Goal: Task Accomplishment & Management: Manage account settings

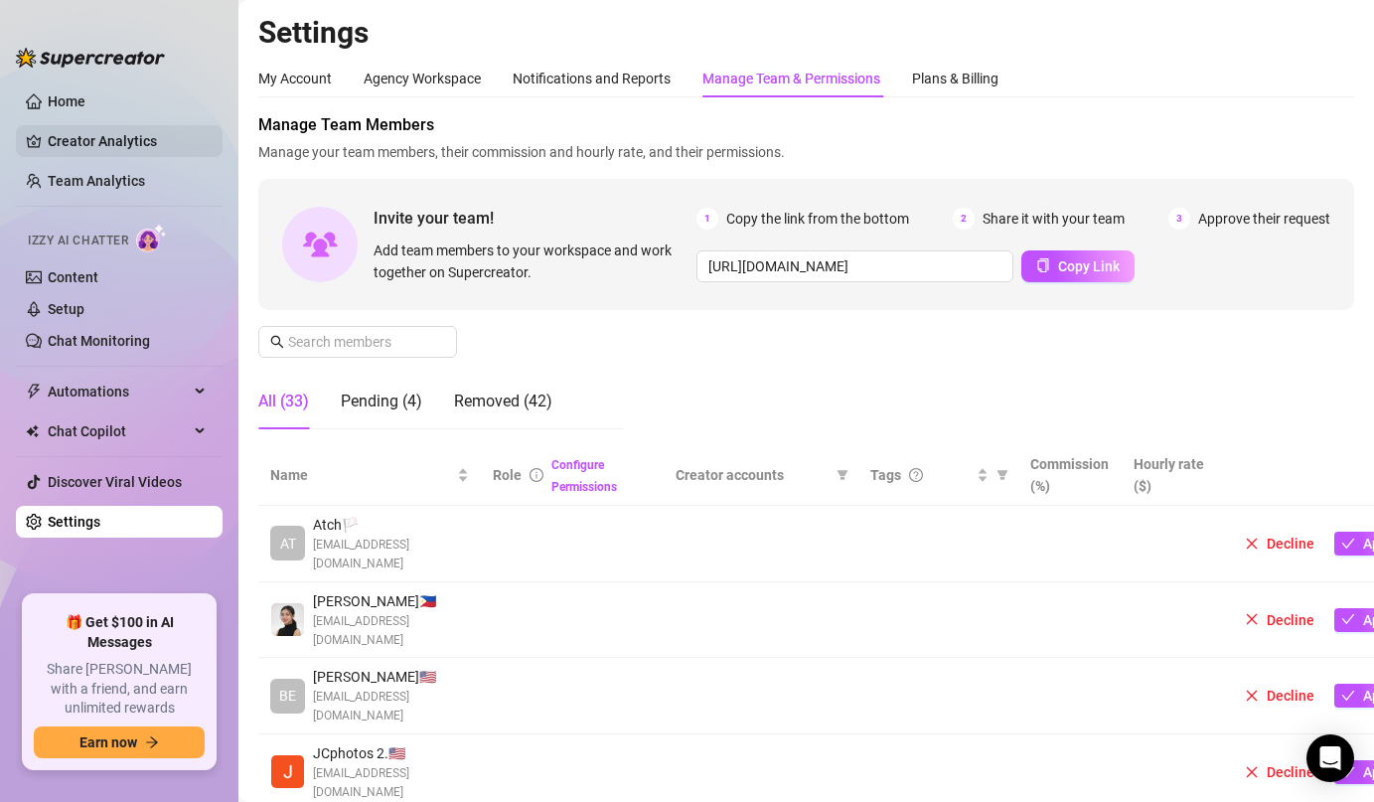
click at [101, 136] on link "Creator Analytics" at bounding box center [127, 141] width 159 height 32
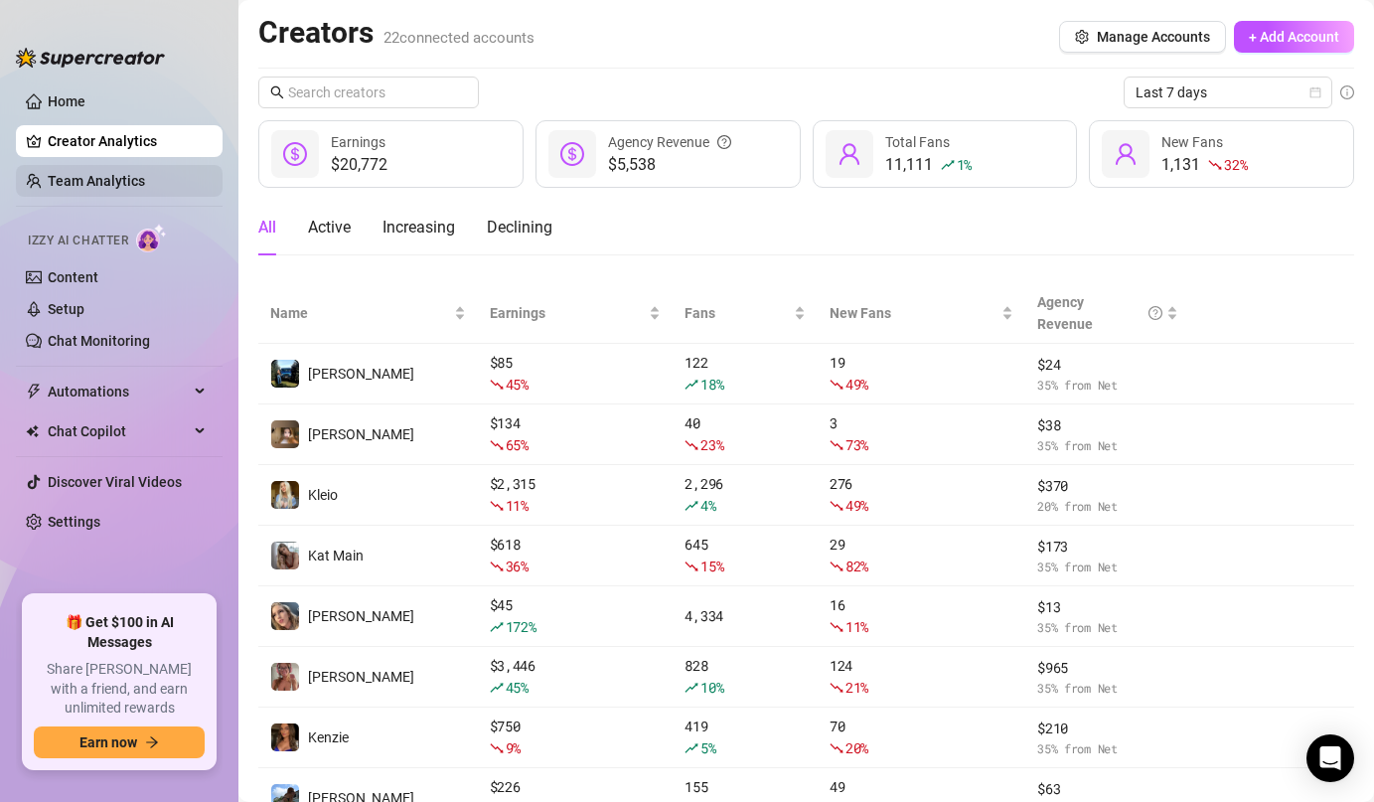
click at [99, 173] on link "Team Analytics" at bounding box center [96, 181] width 97 height 16
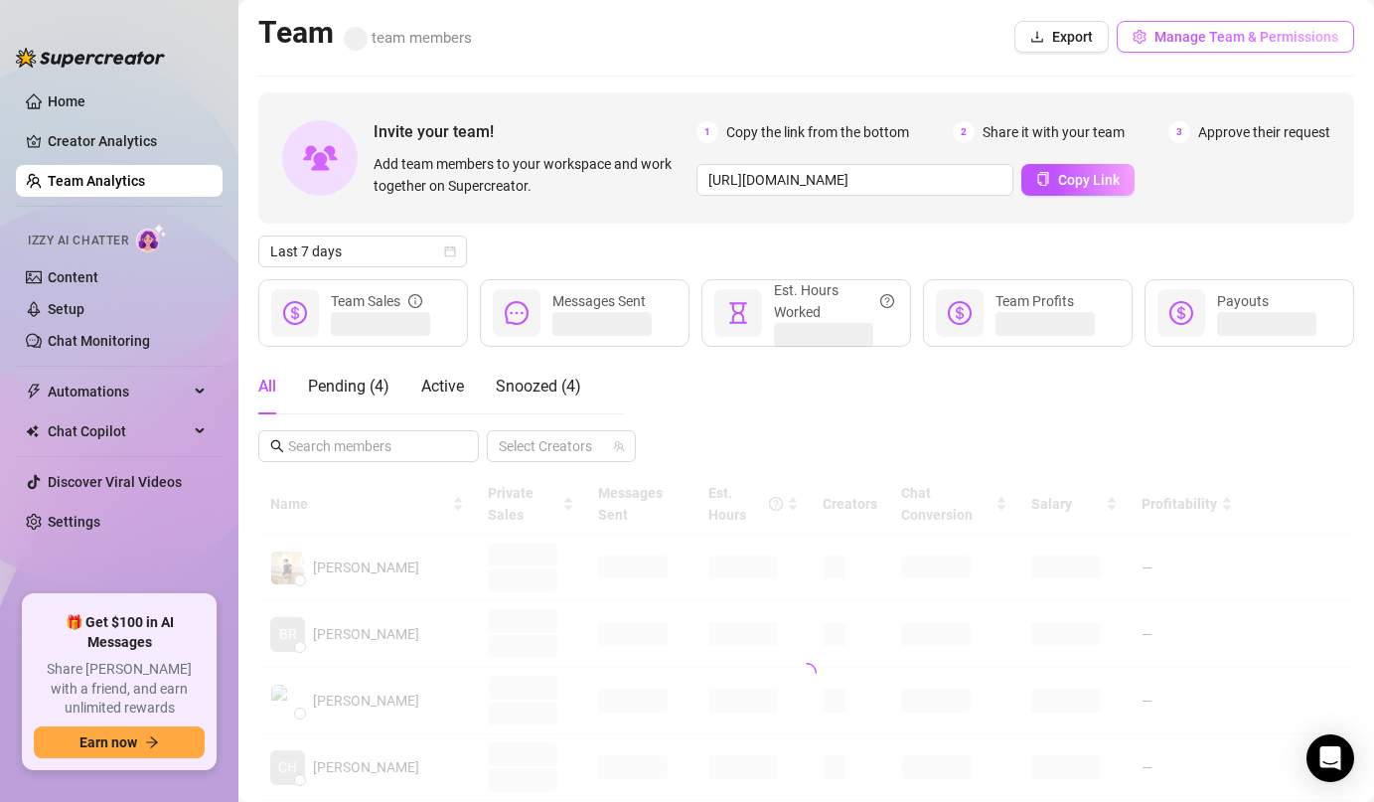
click at [1269, 21] on button "Manage Team & Permissions" at bounding box center [1235, 37] width 237 height 32
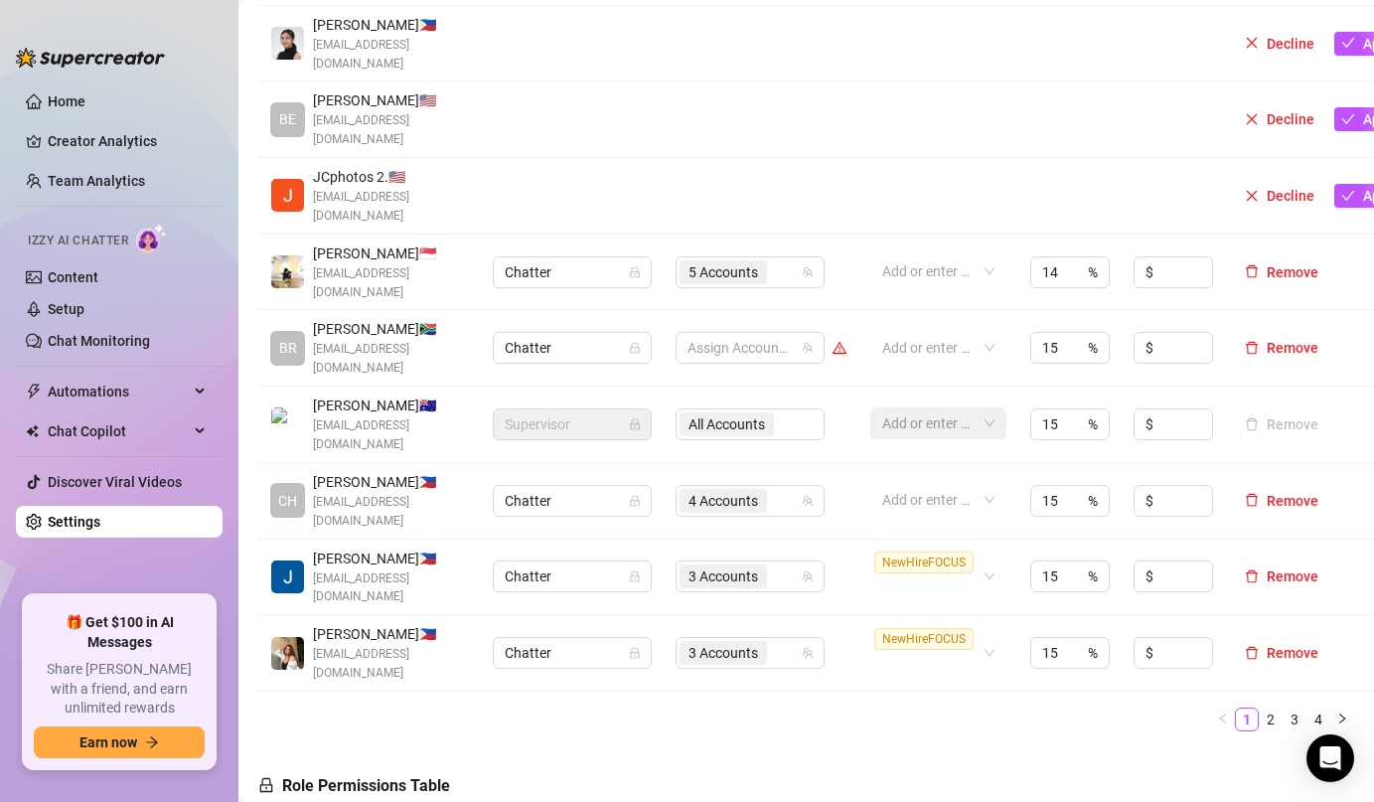
scroll to position [580, 0]
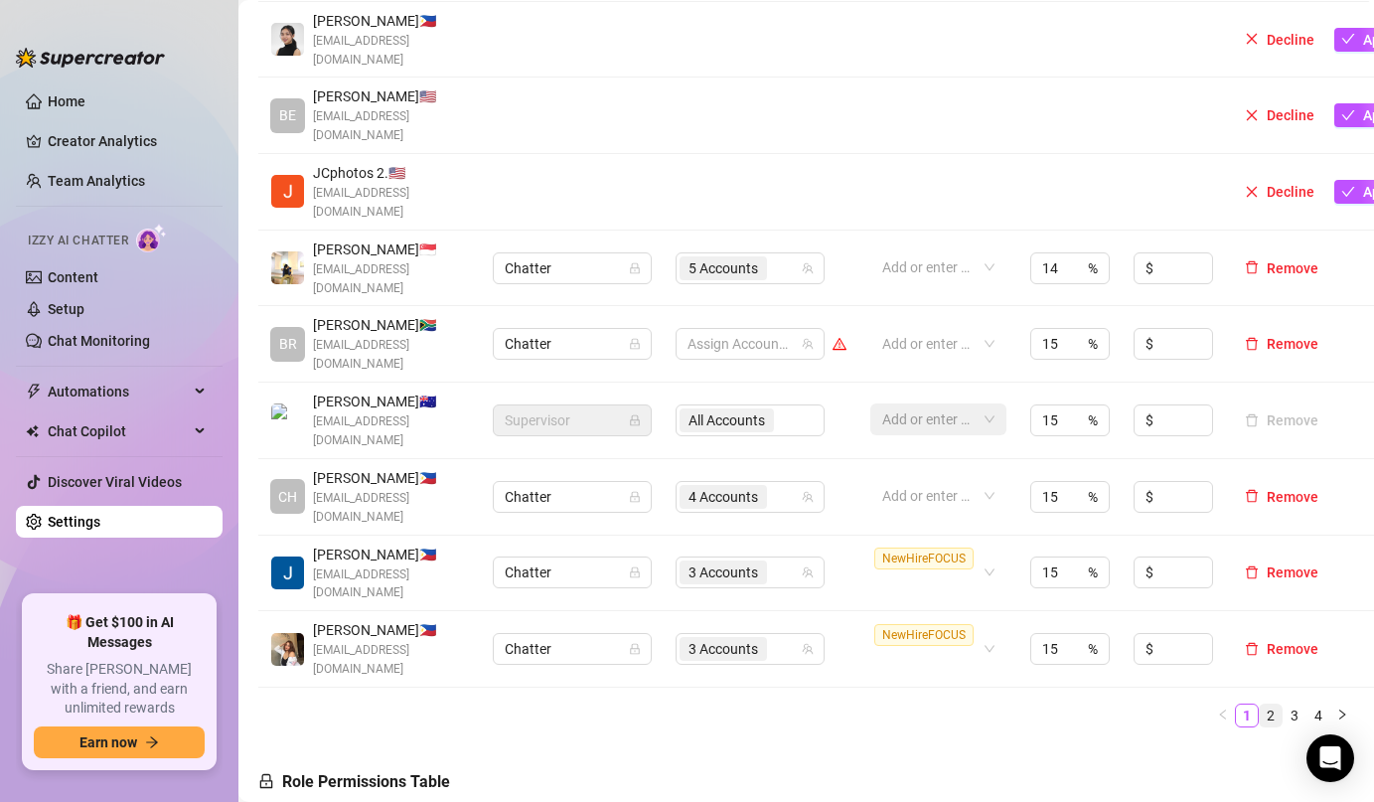
click at [1273, 704] on link "2" at bounding box center [1271, 715] width 22 height 22
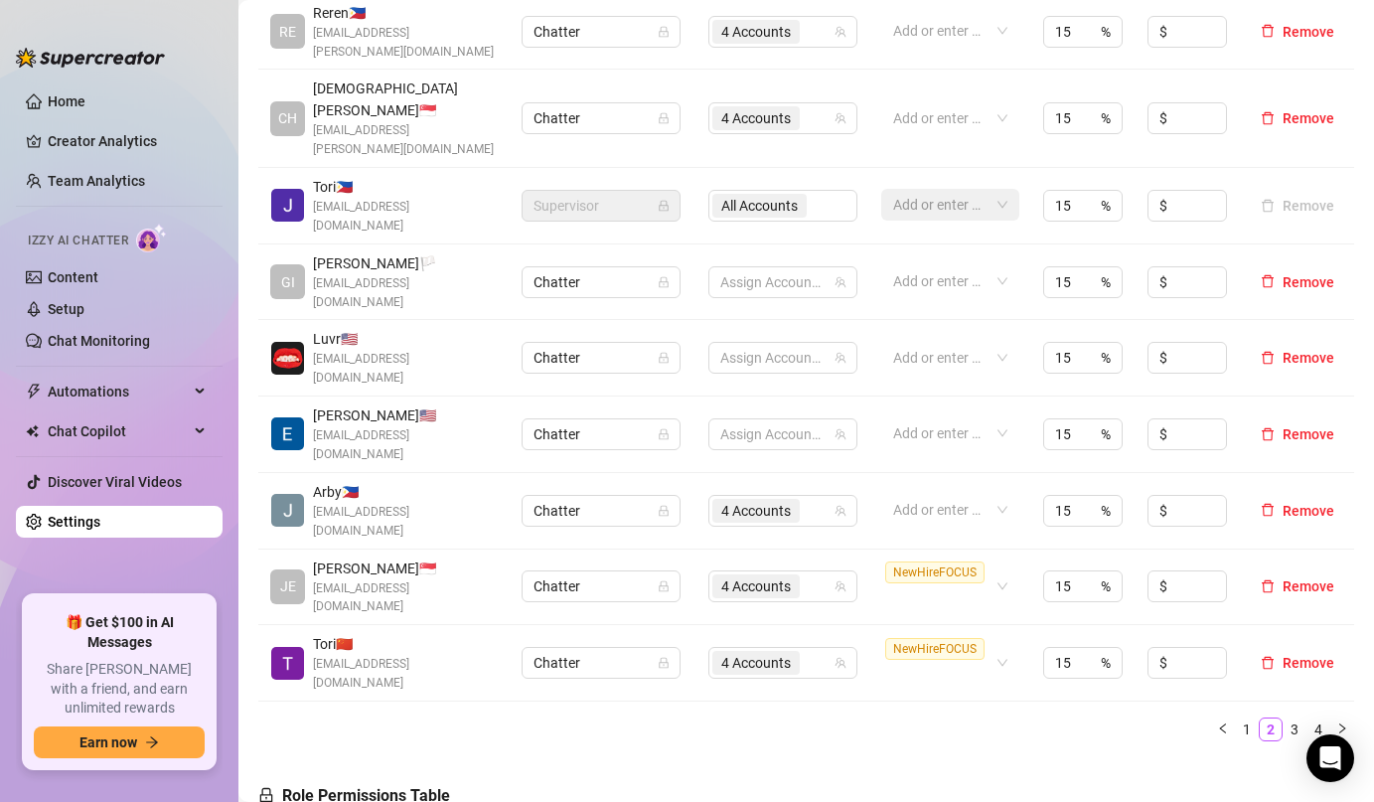
scroll to position [615, 0]
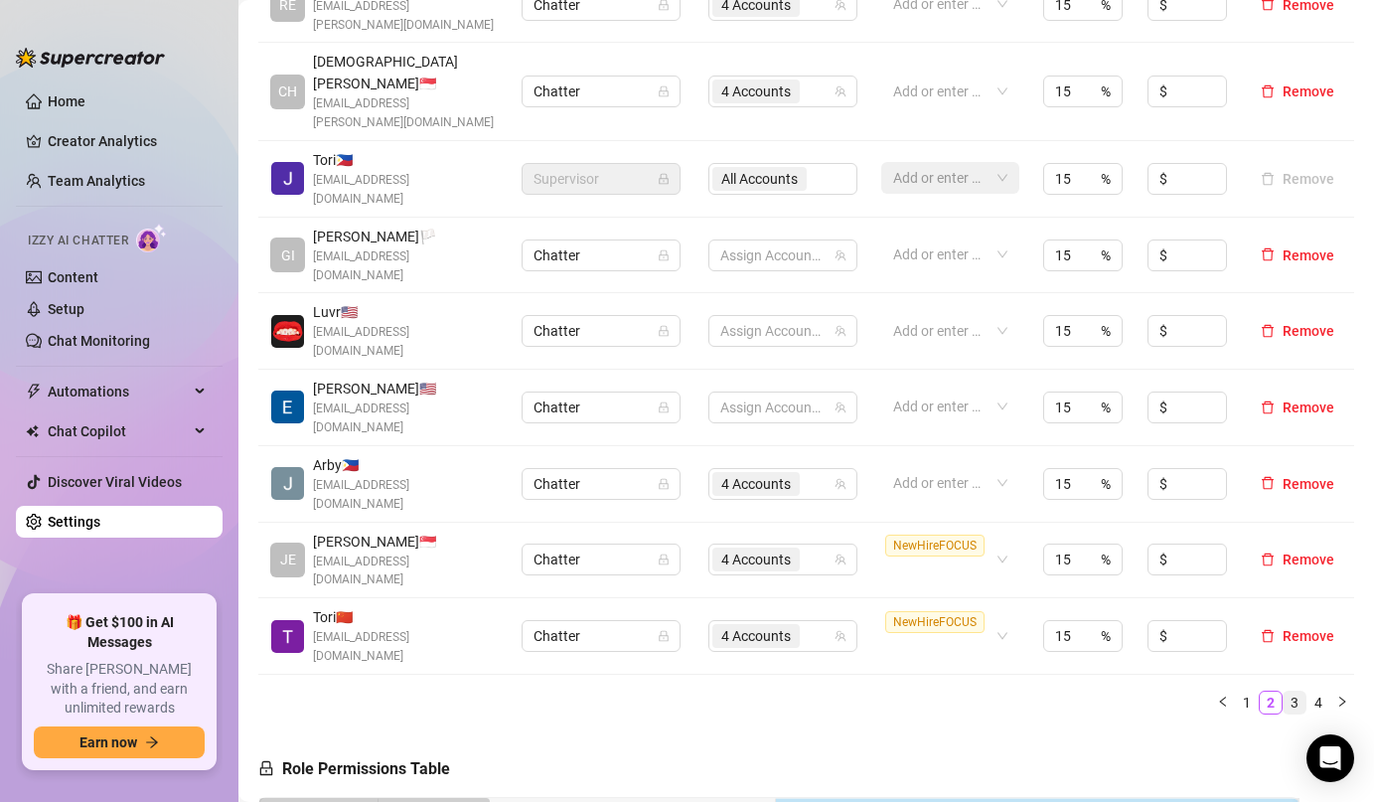
click at [1288, 691] on link "3" at bounding box center [1295, 702] width 22 height 22
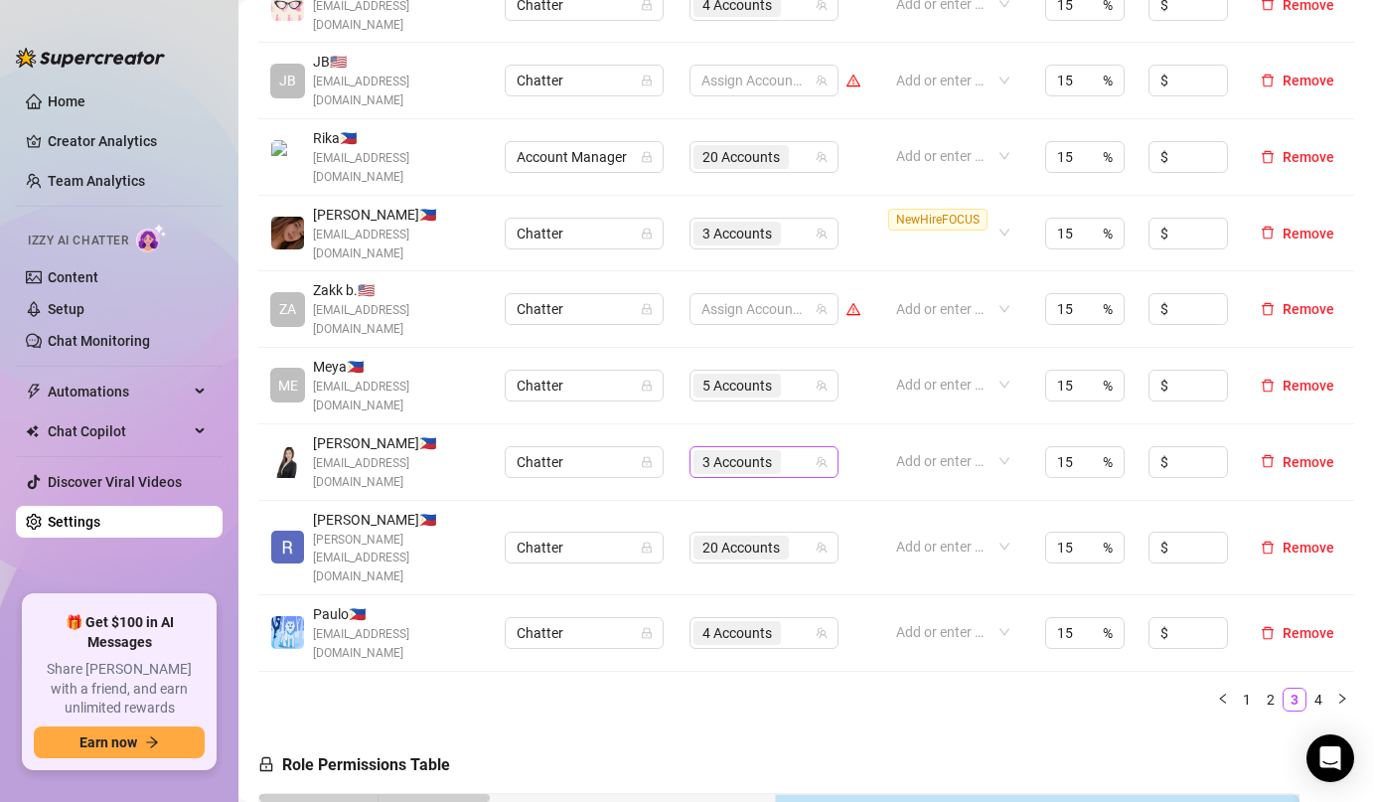
click at [807, 448] on div "3 Accounts" at bounding box center [753, 462] width 120 height 28
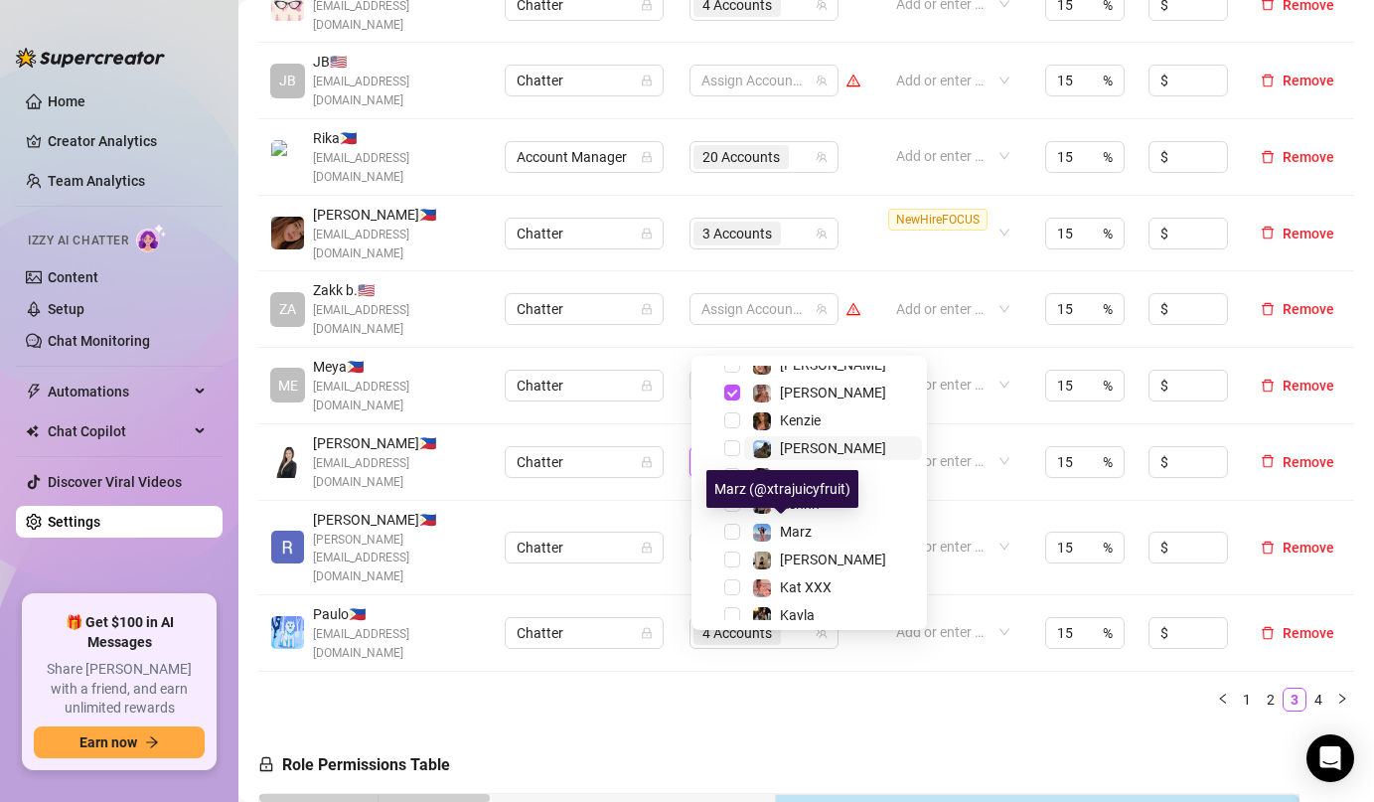
scroll to position [260, 0]
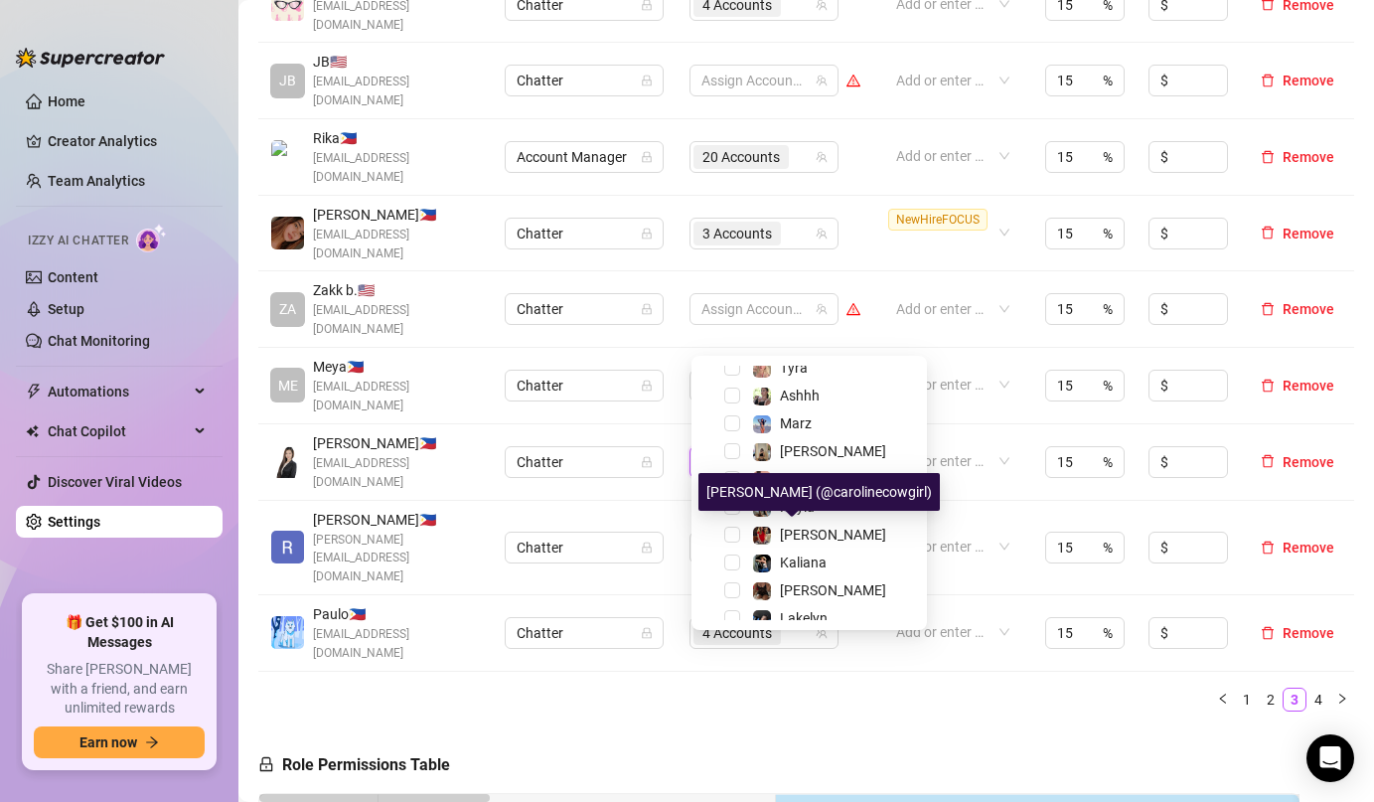
click at [775, 505] on div "[PERSON_NAME] (@carolinecowgirl)" at bounding box center [818, 492] width 241 height 38
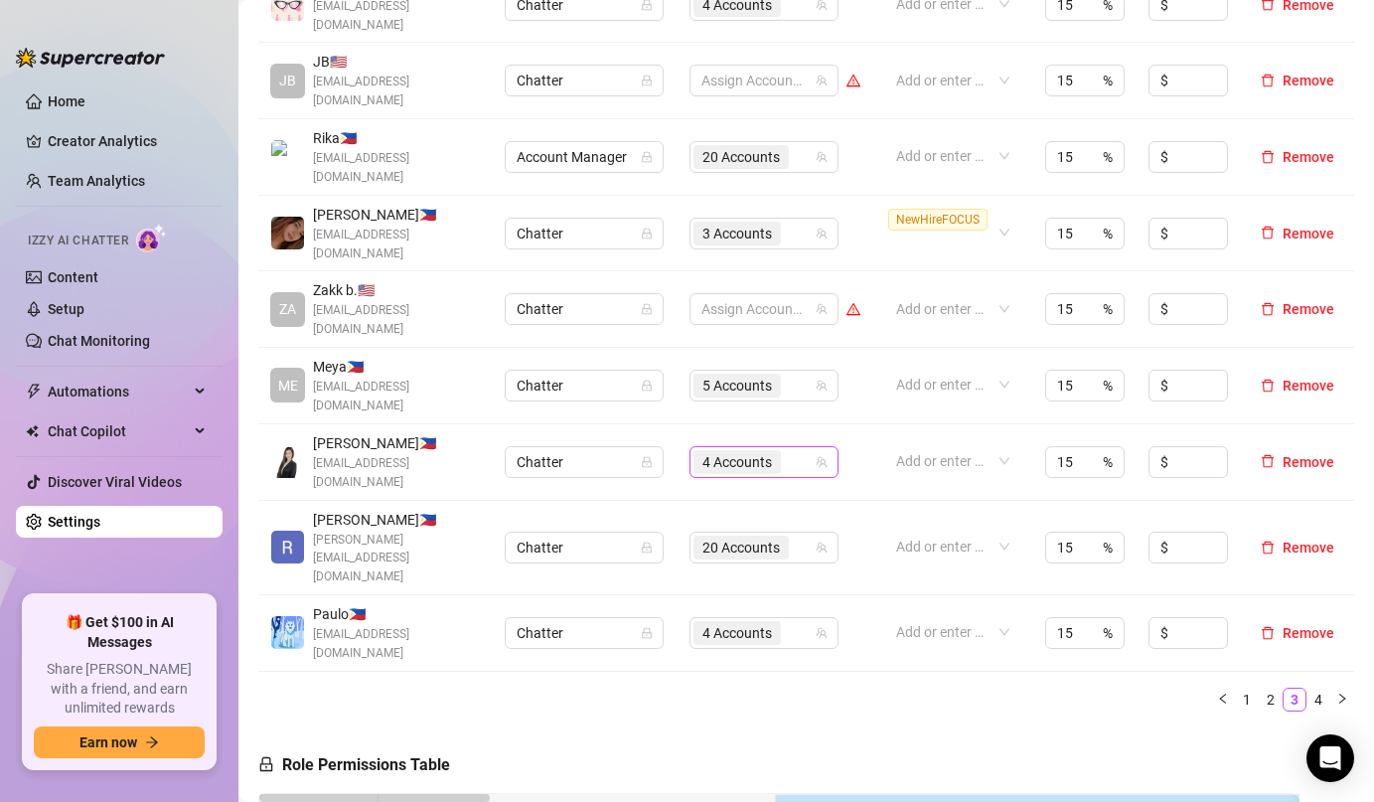
click at [799, 448] on div "4 Accounts" at bounding box center [753, 462] width 120 height 28
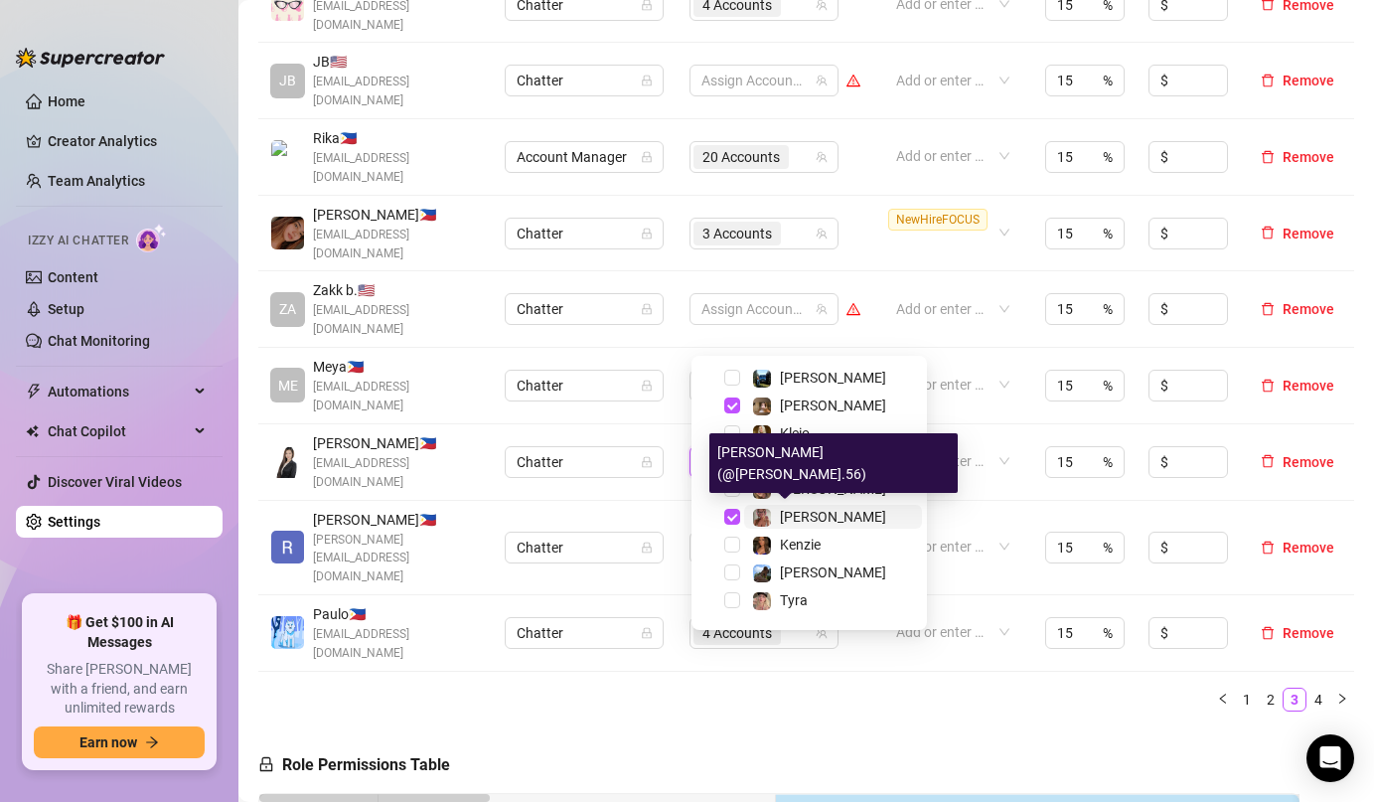
click at [773, 523] on div "[PERSON_NAME]" at bounding box center [819, 517] width 134 height 24
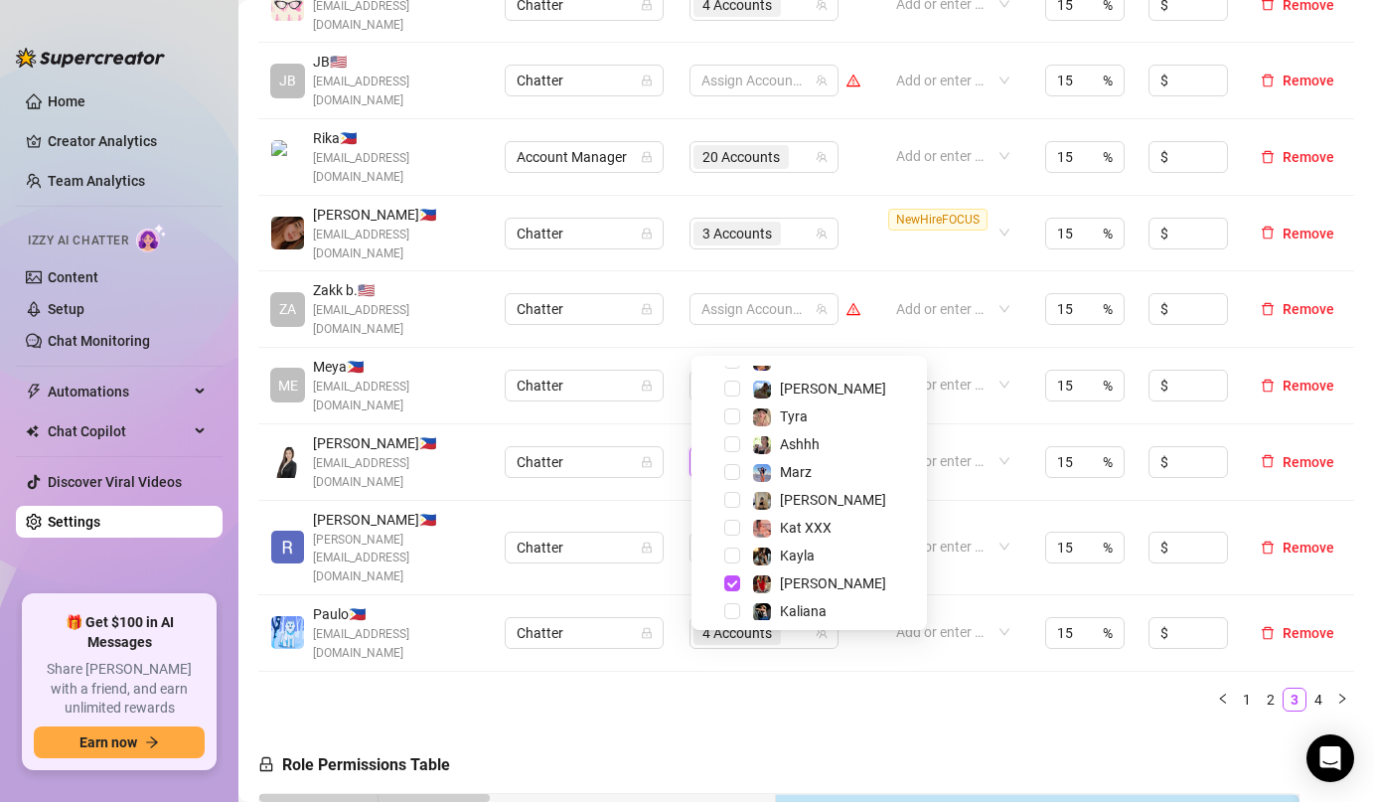
scroll to position [245, 0]
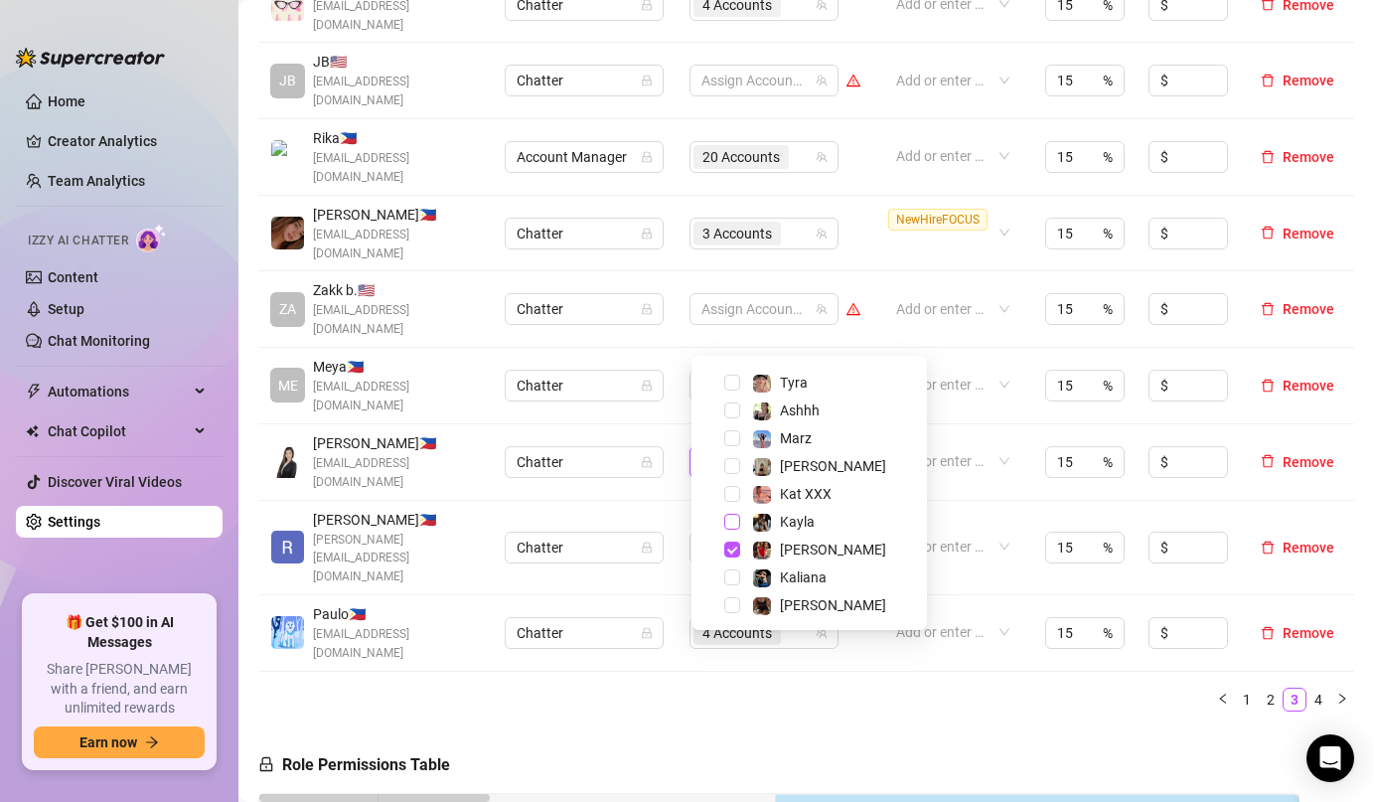
click at [736, 522] on span "Select tree node" at bounding box center [732, 522] width 16 height 16
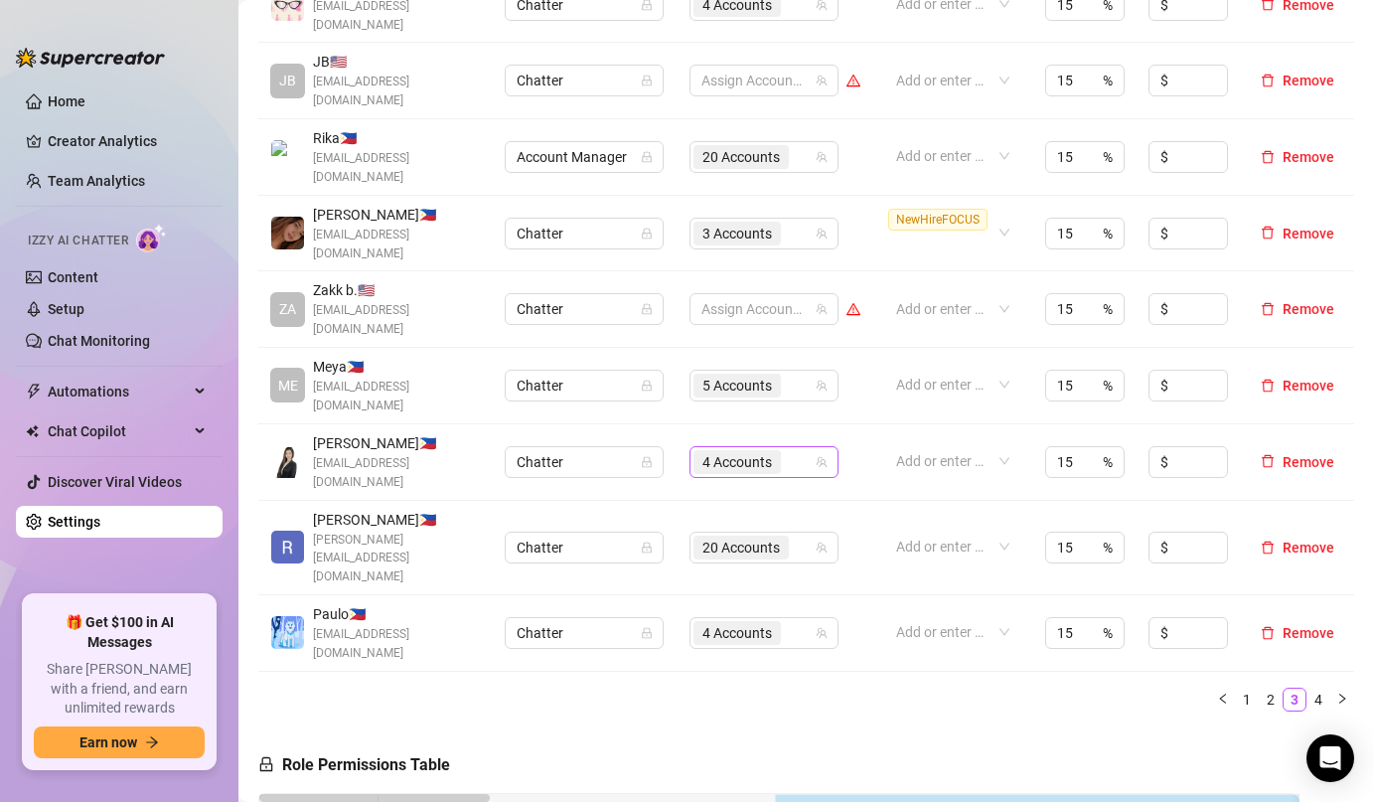
click at [797, 448] on div "4 Accounts" at bounding box center [753, 462] width 120 height 28
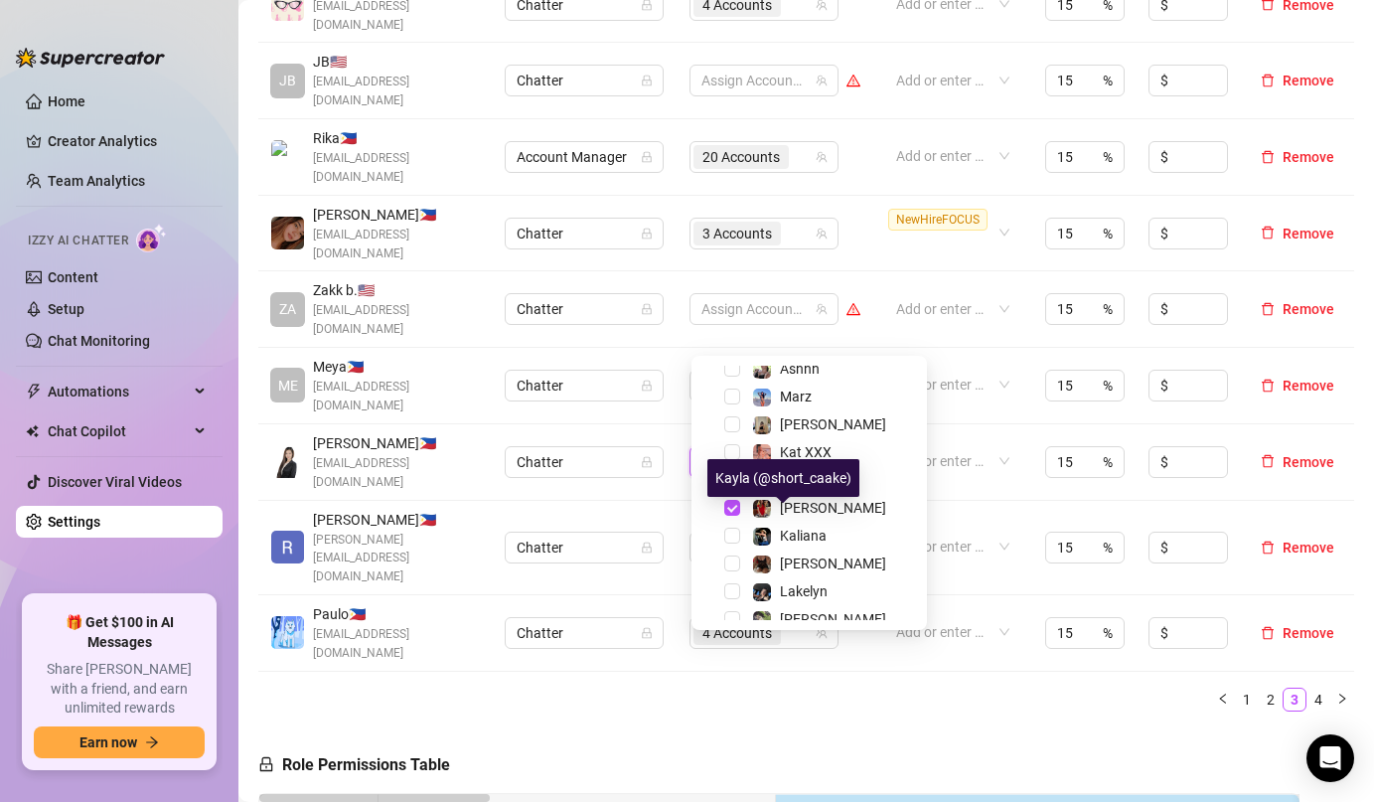
scroll to position [307, 0]
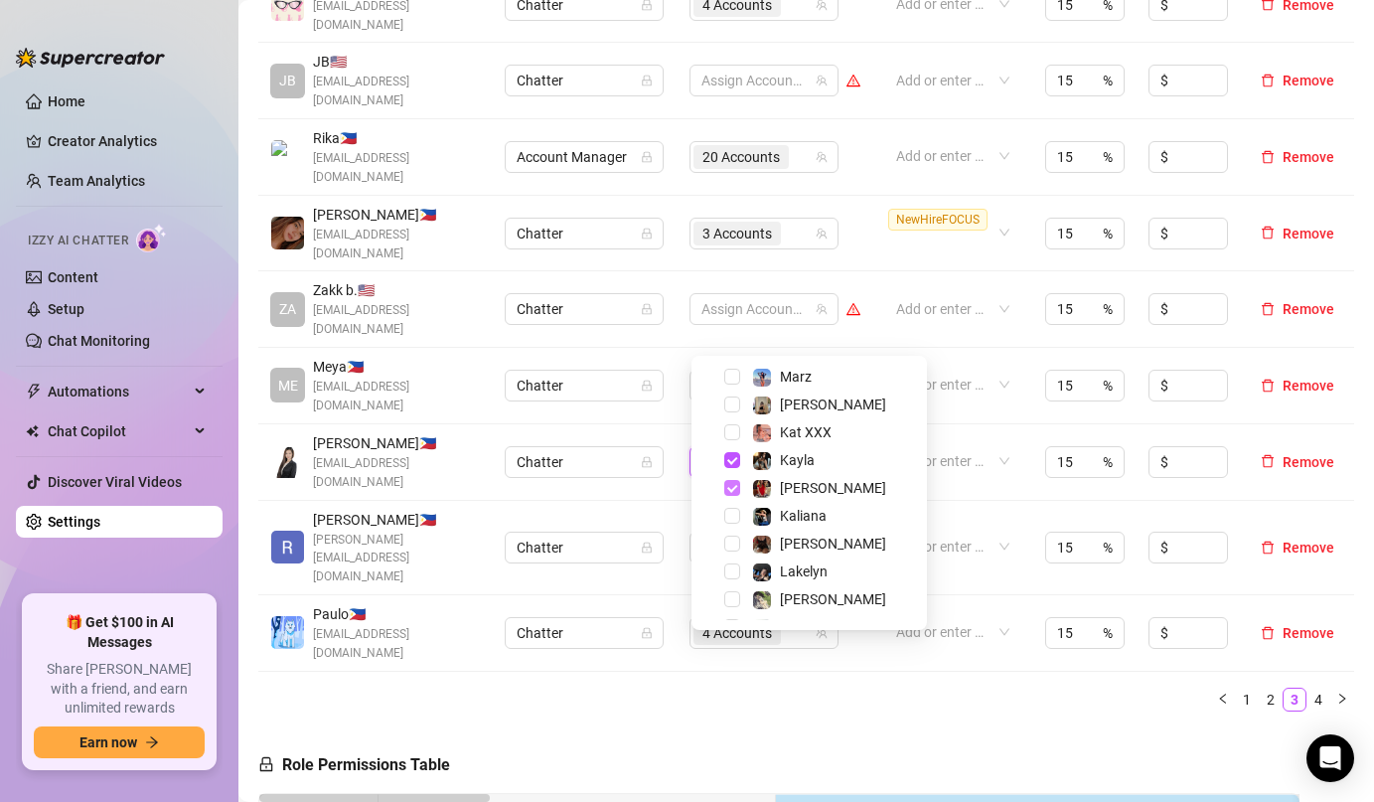
click at [733, 489] on span "Select tree node" at bounding box center [732, 488] width 16 height 16
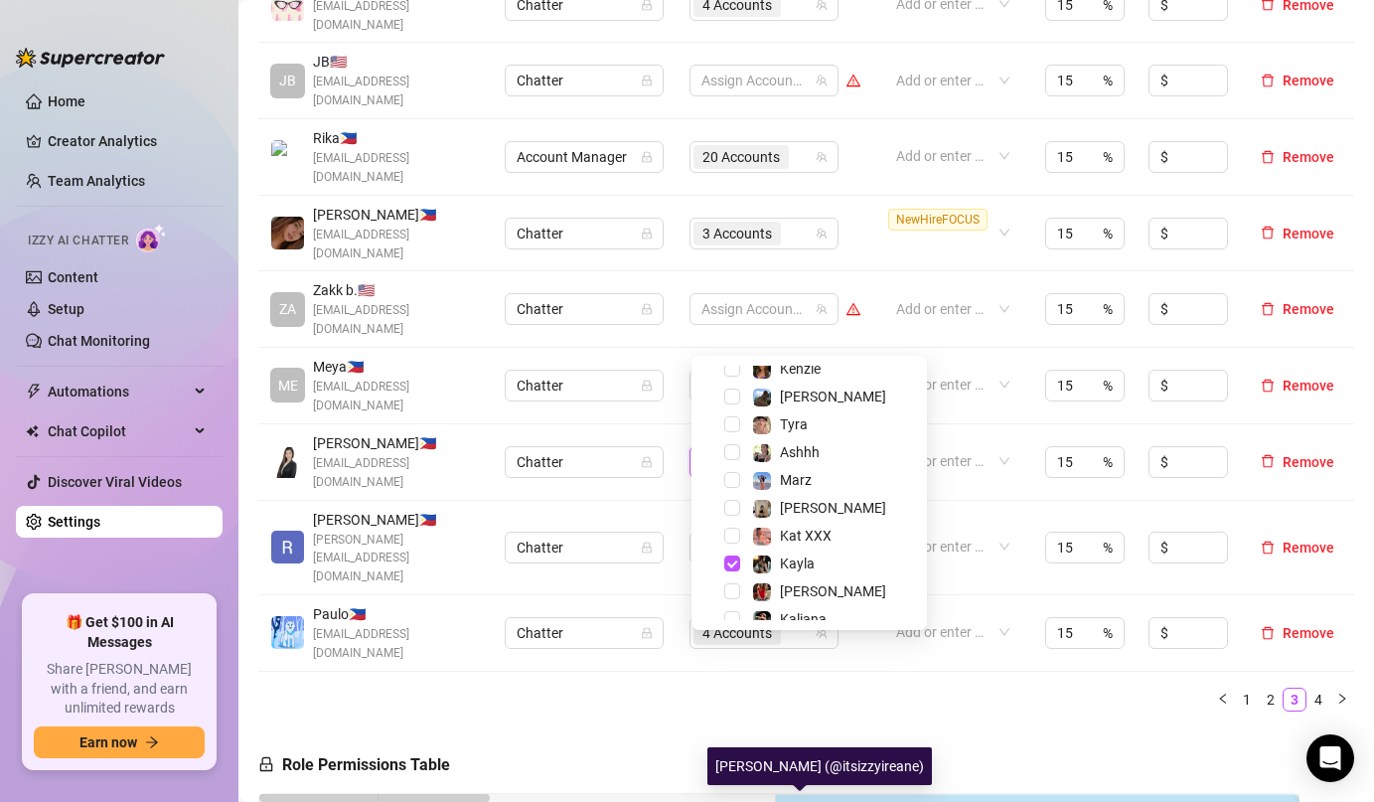
scroll to position [97, 0]
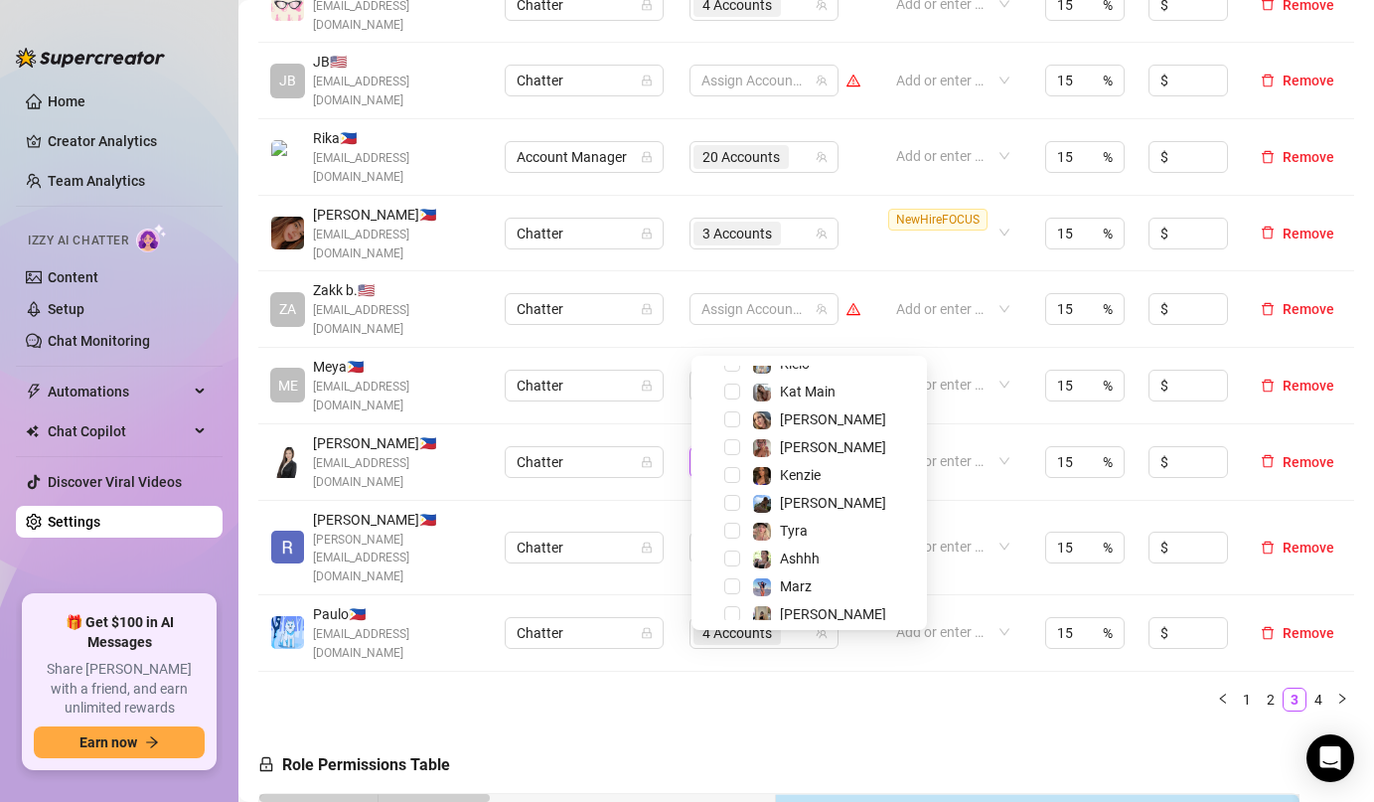
click at [741, 448] on div "[PERSON_NAME]" at bounding box center [809, 447] width 226 height 24
click at [732, 448] on span "Select tree node" at bounding box center [732, 447] width 16 height 16
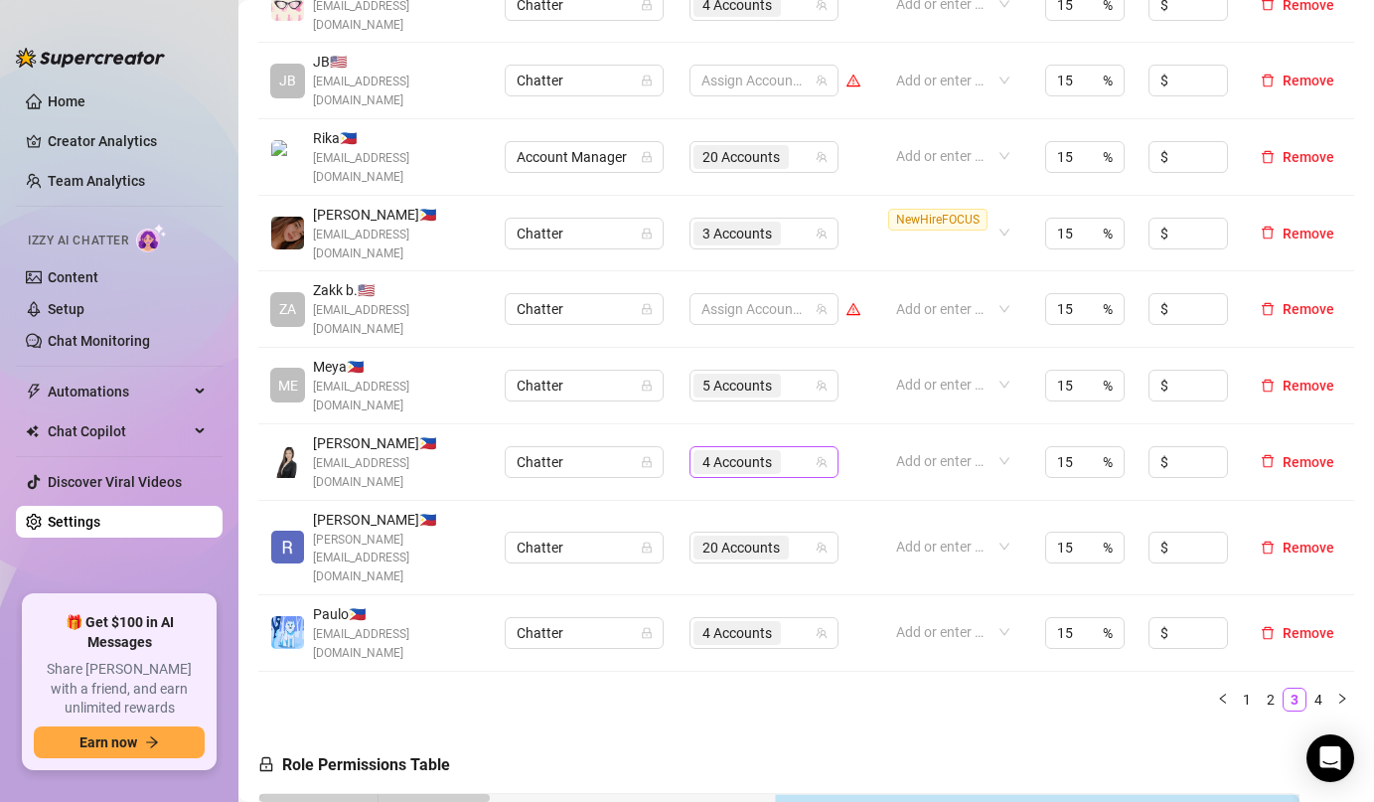
click at [802, 448] on div "4 Accounts" at bounding box center [753, 462] width 120 height 28
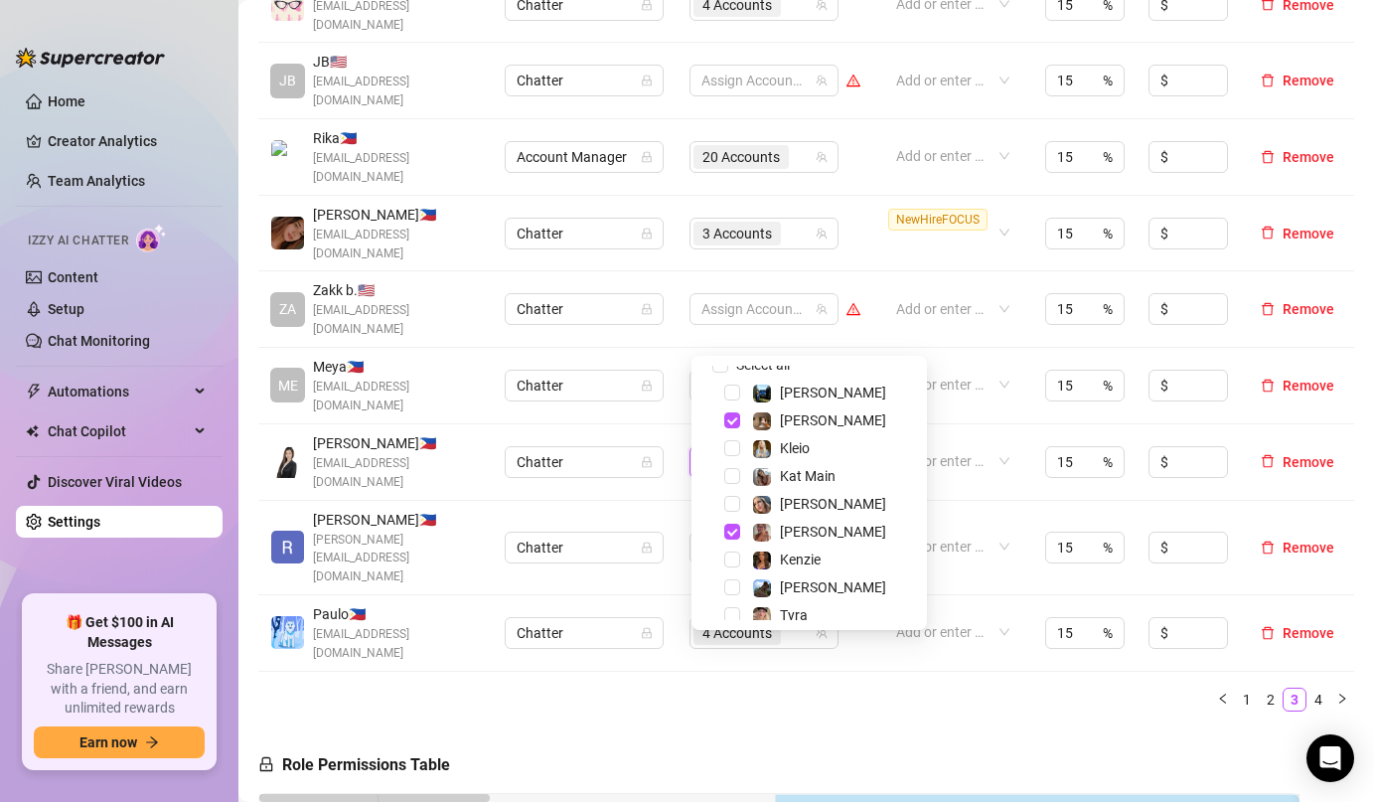
scroll to position [0, 0]
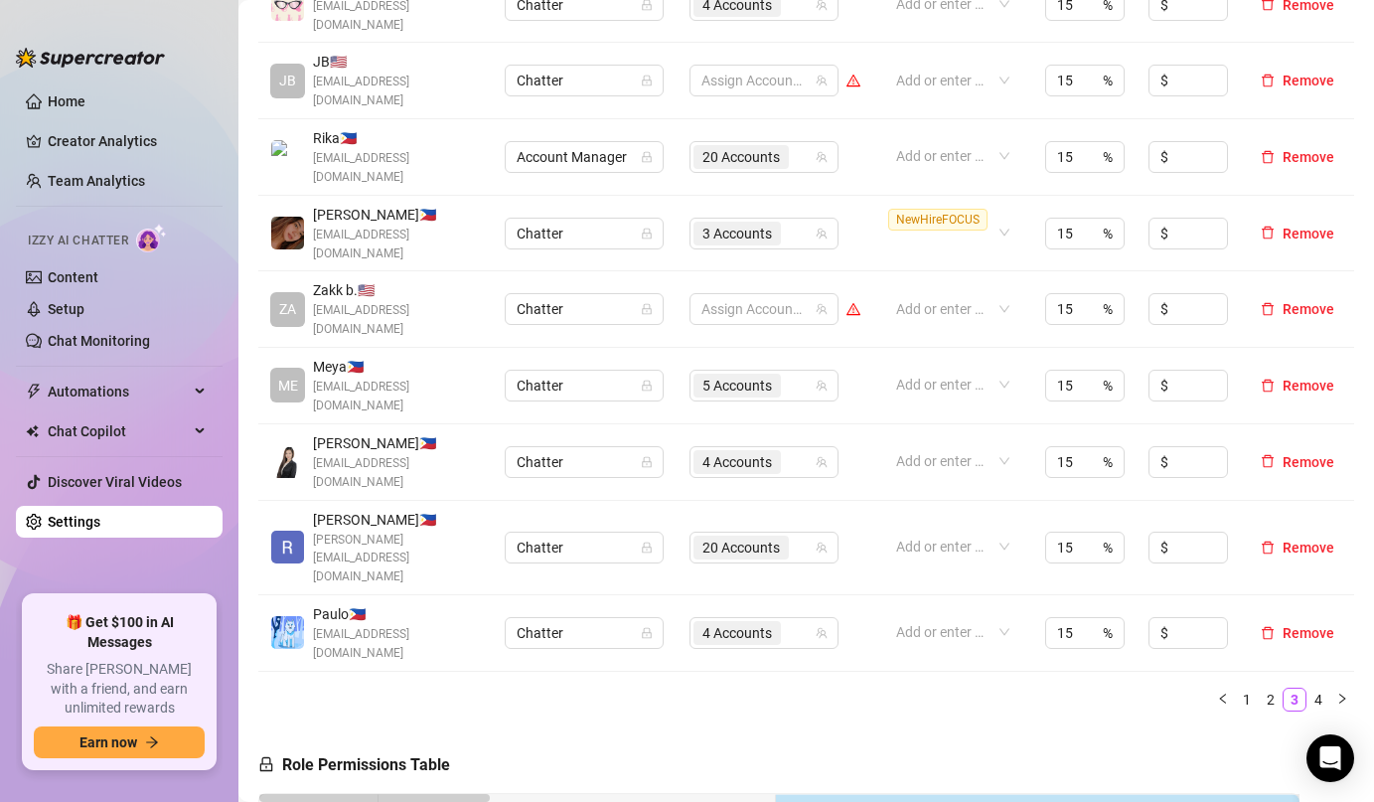
click at [972, 687] on ul "1 2 3 4" at bounding box center [806, 699] width 1096 height 24
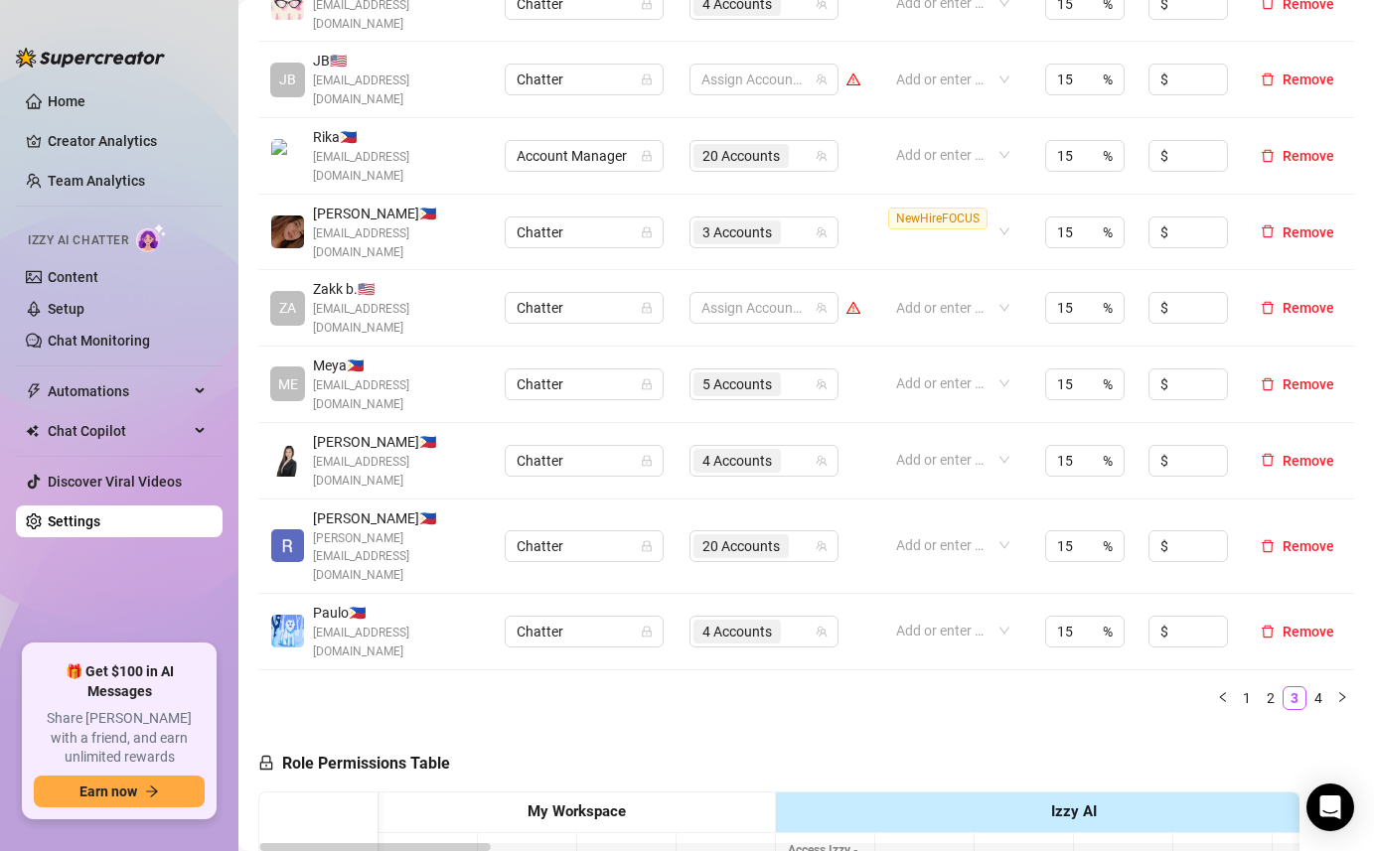
scroll to position [0, 3]
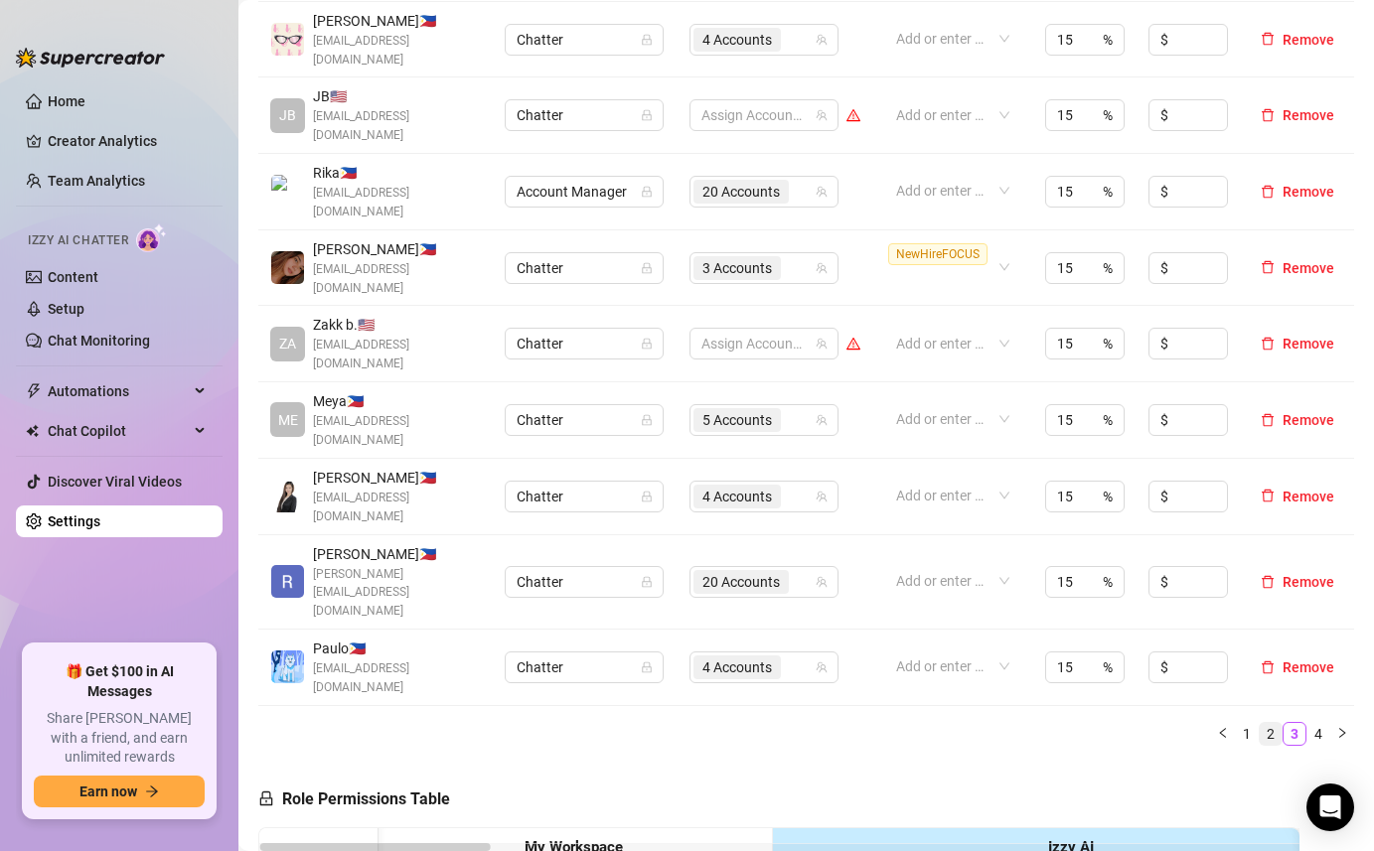
click at [1270, 723] on link "2" at bounding box center [1271, 734] width 22 height 22
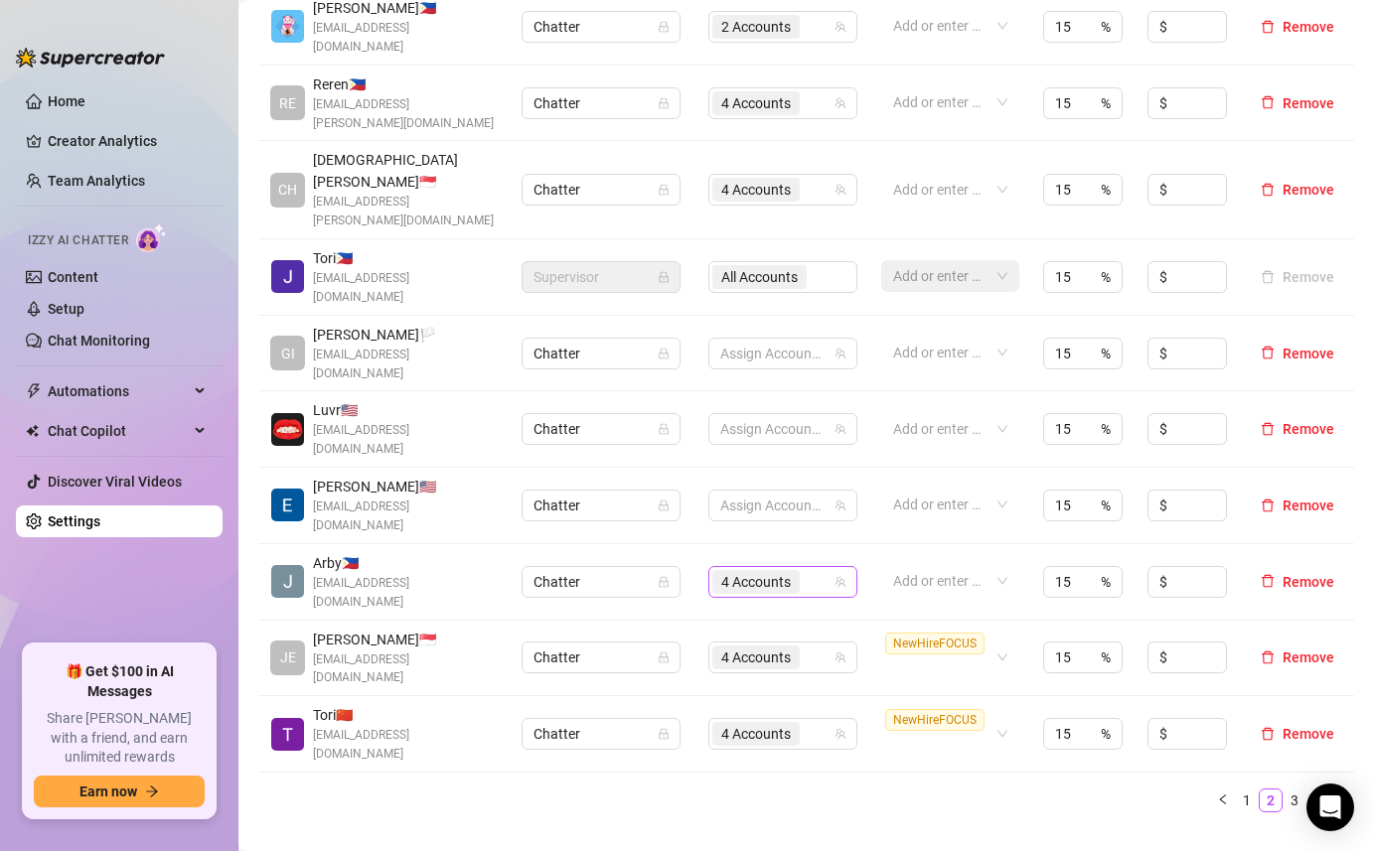
scroll to position [524, 0]
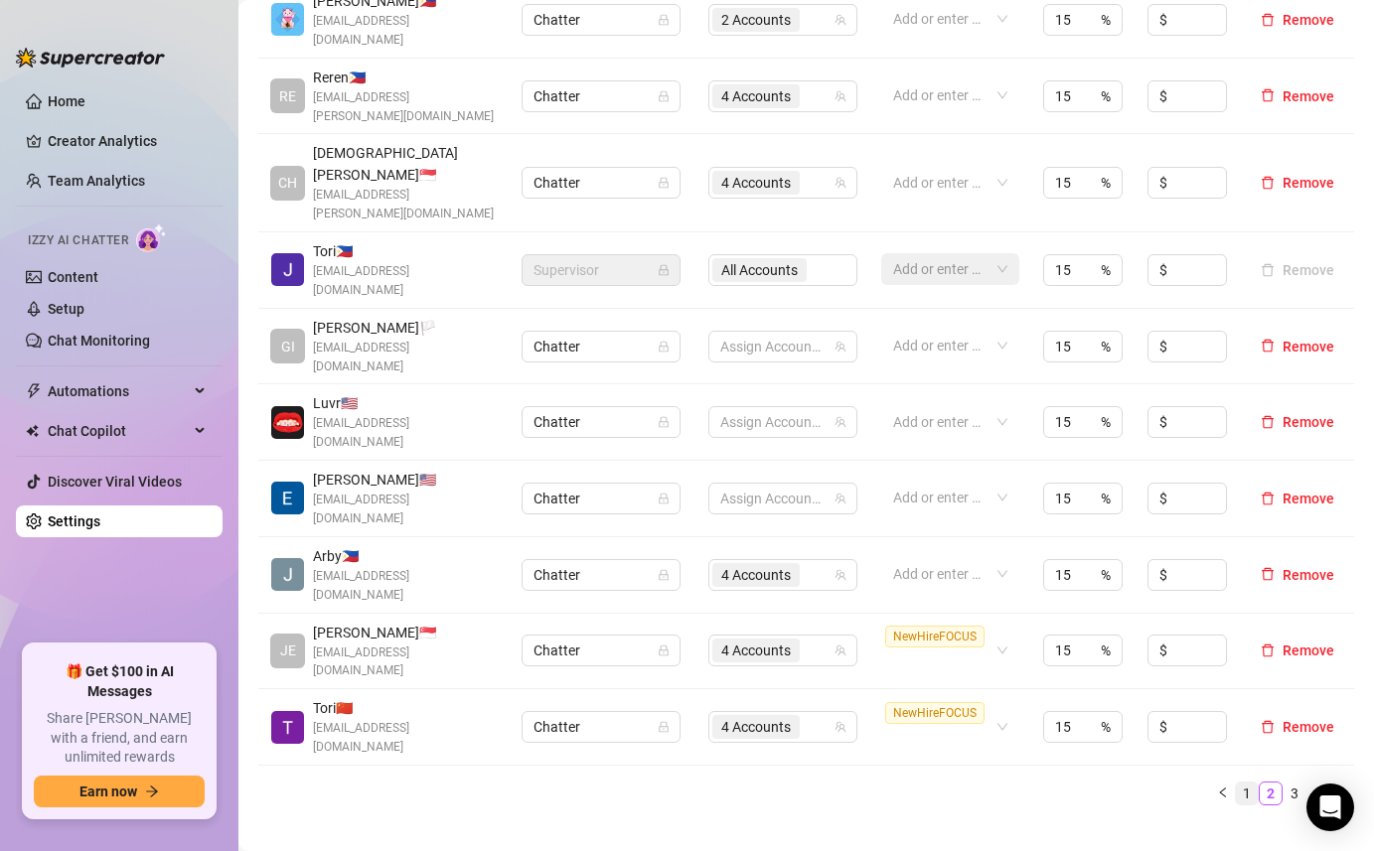
click at [1245, 783] on link "1" at bounding box center [1247, 794] width 22 height 22
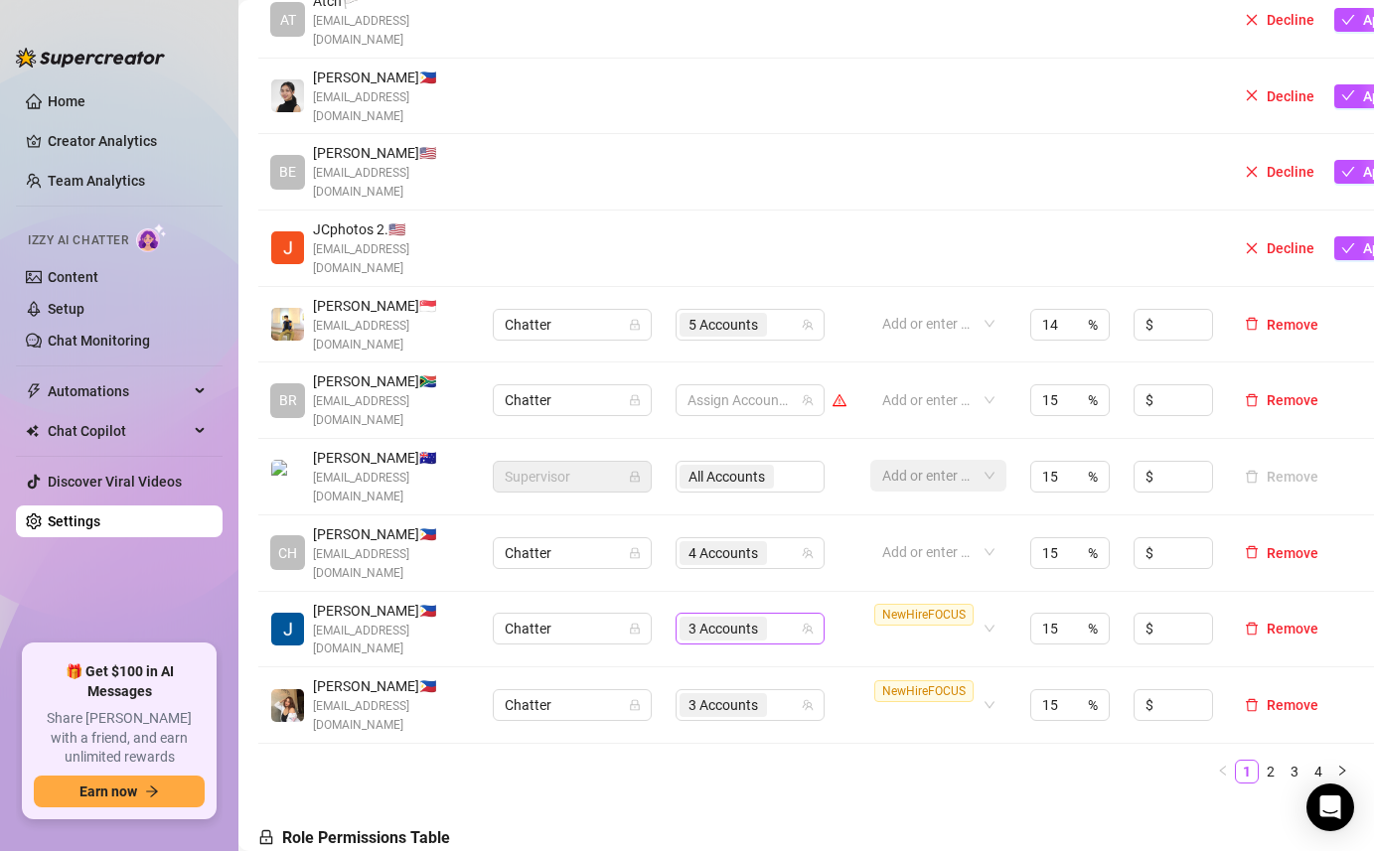
click at [786, 615] on div "3 Accounts" at bounding box center [740, 629] width 120 height 28
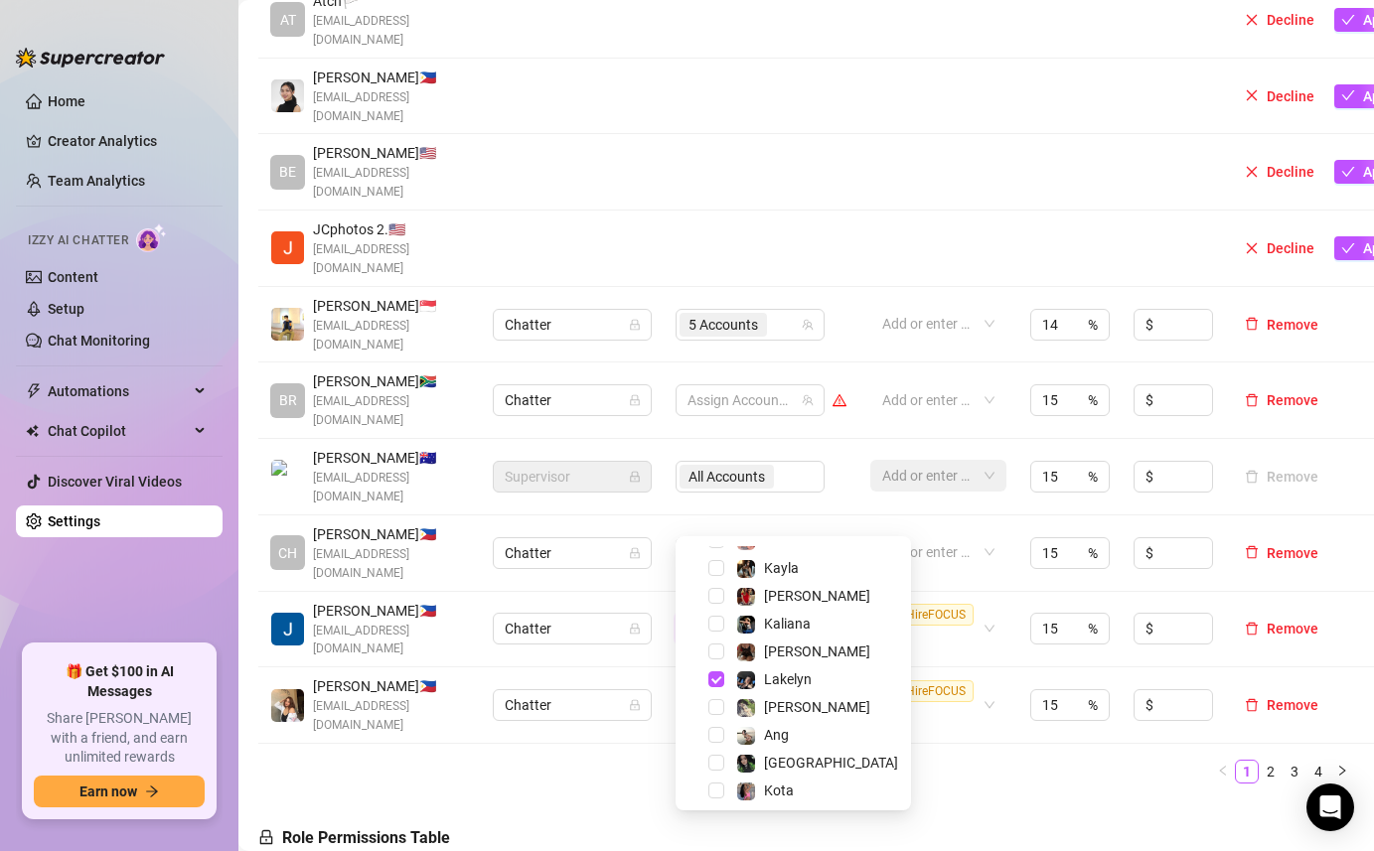
scroll to position [385, 0]
